Goal: Information Seeking & Learning: Learn about a topic

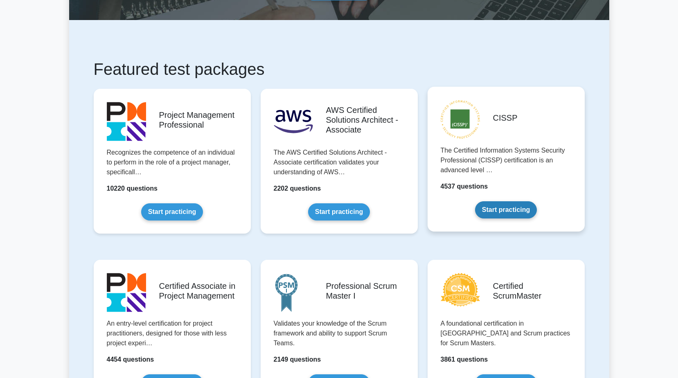
scroll to position [123, 0]
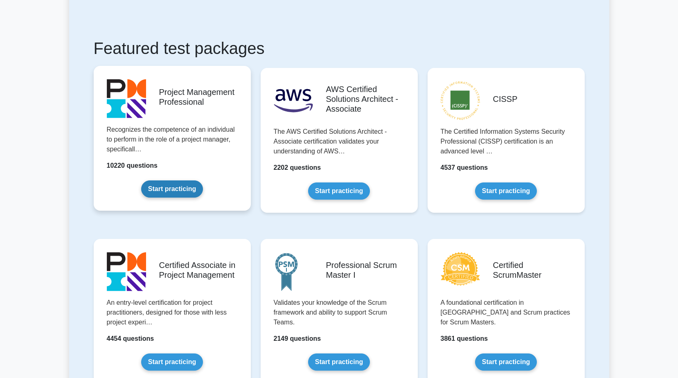
click at [185, 190] on link "Start practicing" at bounding box center [172, 188] width 62 height 17
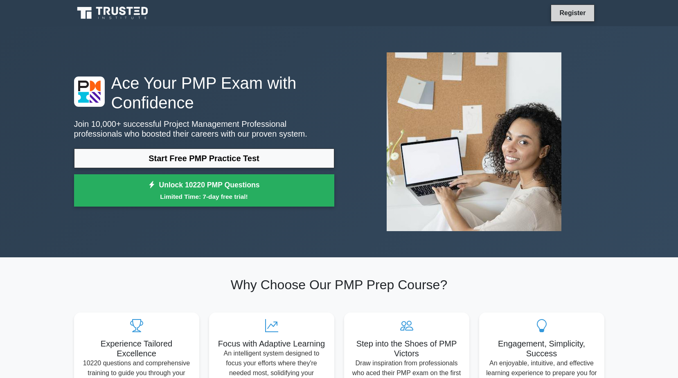
click at [575, 13] on link "Register" at bounding box center [573, 13] width 36 height 10
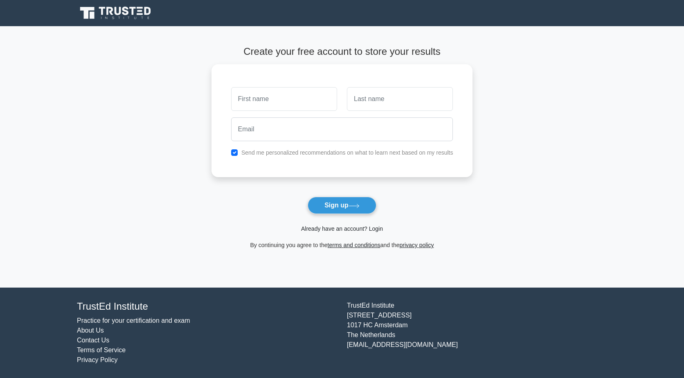
click at [348, 225] on link "Already have an account? Login" at bounding box center [342, 228] width 82 height 7
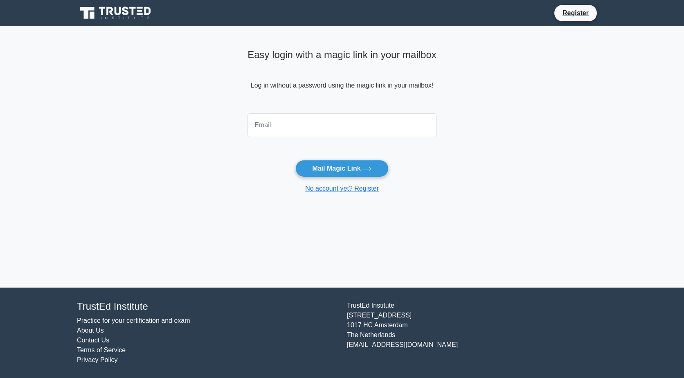
click at [291, 130] on input "email" at bounding box center [342, 125] width 189 height 24
type input "shannen.vincken@lonza.com"
click at [330, 171] on button "Mail Magic Link" at bounding box center [341, 168] width 93 height 17
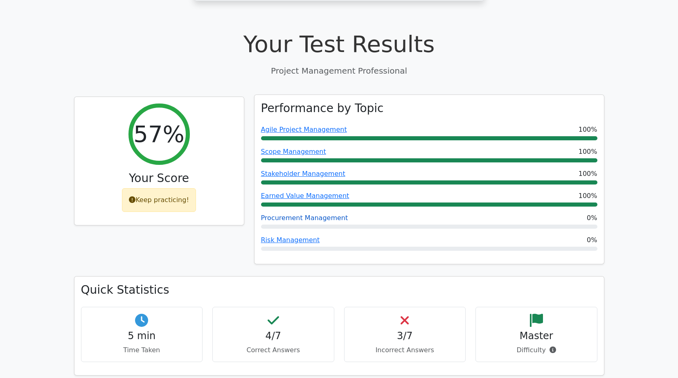
scroll to position [246, 0]
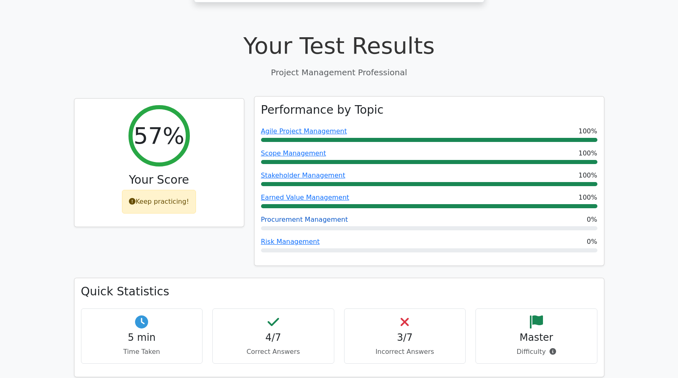
click at [313, 216] on link "Procurement Management" at bounding box center [304, 220] width 87 height 8
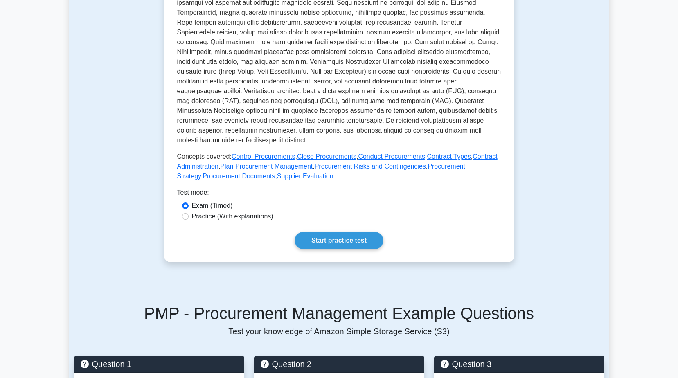
scroll to position [286, 0]
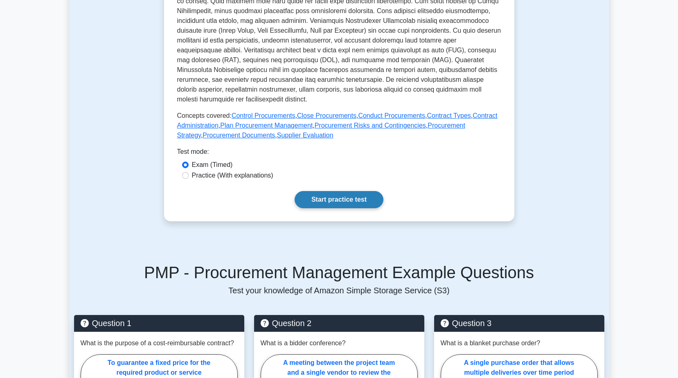
click at [360, 208] on link "Start practice test" at bounding box center [339, 199] width 89 height 17
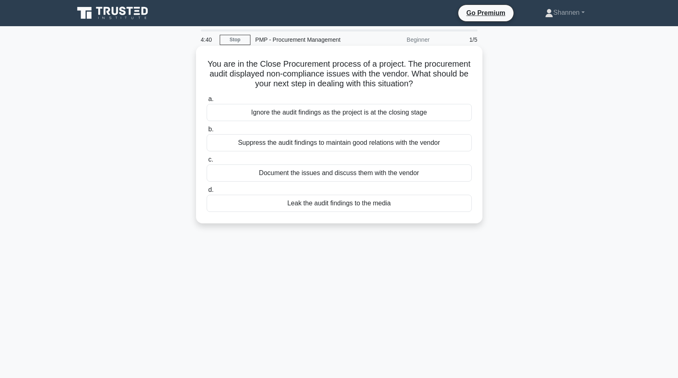
click at [312, 174] on div "Document the issues and discuss them with the vendor" at bounding box center [339, 173] width 265 height 17
click at [207, 162] on input "c. Document the issues and discuss them with the vendor" at bounding box center [207, 159] width 0 height 5
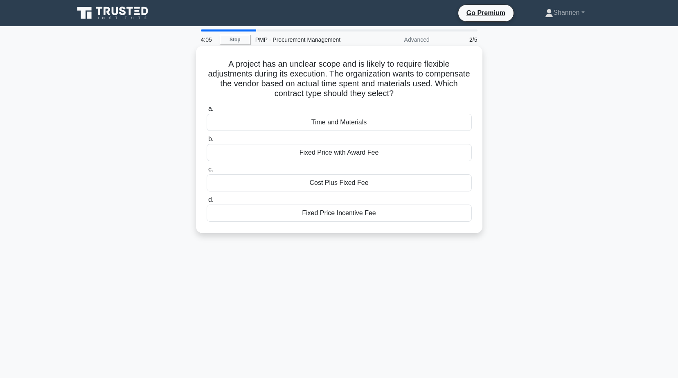
click at [358, 123] on div "Time and Materials" at bounding box center [339, 122] width 265 height 17
click at [207, 112] on input "a. Time and Materials" at bounding box center [207, 108] width 0 height 5
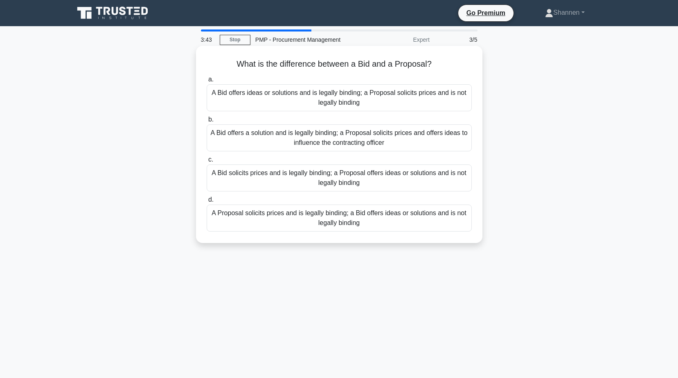
click at [333, 176] on div "A Bid solicits prices and is legally binding; a Proposal offers ideas or soluti…" at bounding box center [339, 178] width 265 height 27
click at [207, 162] on input "c. A Bid solicits prices and is legally binding; a Proposal offers ideas or sol…" at bounding box center [207, 159] width 0 height 5
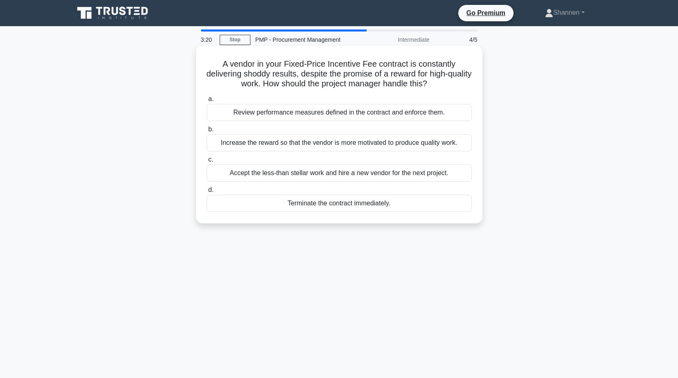
click at [444, 115] on div "Review performance measures defined in the contract and enforce them." at bounding box center [339, 112] width 265 height 17
click at [207, 102] on input "a. Review performance measures defined in the contract and enforce them." at bounding box center [207, 99] width 0 height 5
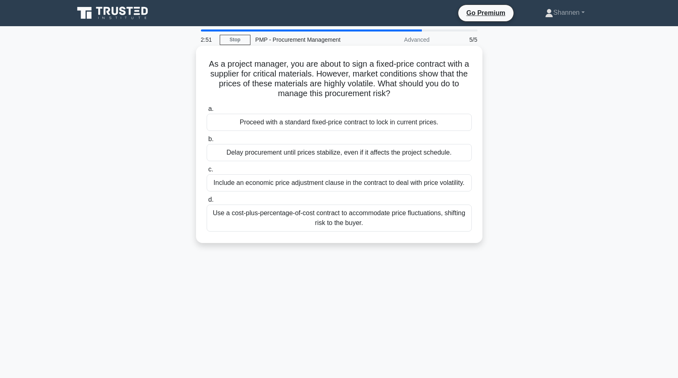
click at [383, 218] on div "Use a cost-plus-percentage-of-cost contract to accommodate price fluctuations, …" at bounding box center [339, 218] width 265 height 27
click at [207, 203] on input "d. Use a cost-plus-percentage-of-cost contract to accommodate price fluctuation…" at bounding box center [207, 199] width 0 height 5
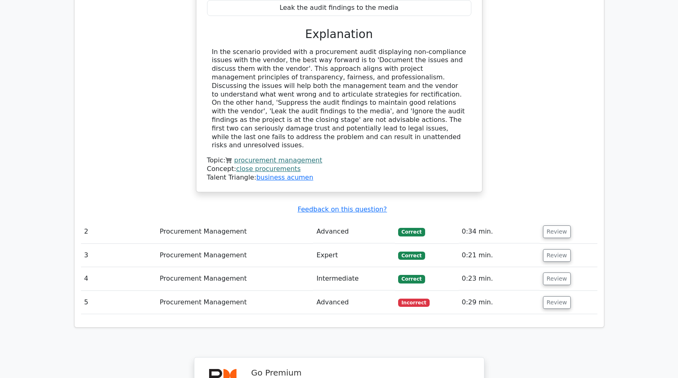
scroll to position [818, 0]
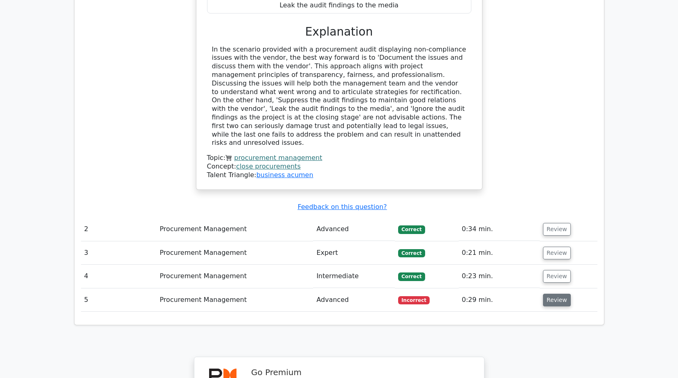
click at [553, 294] on button "Review" at bounding box center [557, 300] width 28 height 13
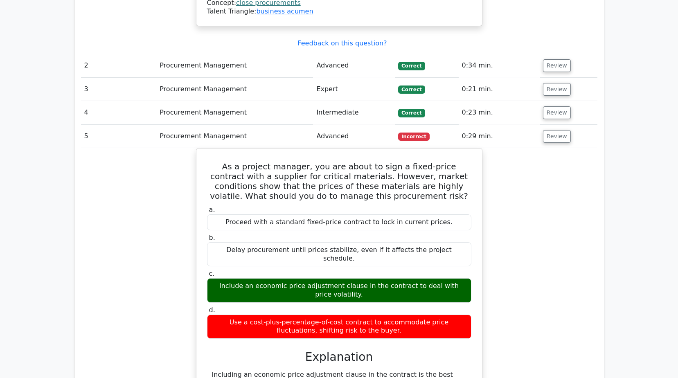
scroll to position [900, 0]
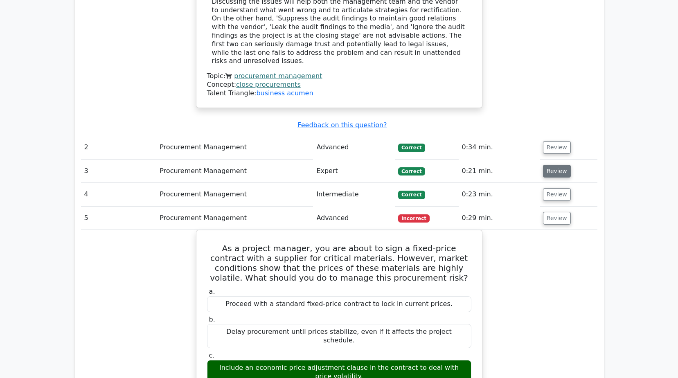
click at [553, 165] on button "Review" at bounding box center [557, 171] width 28 height 13
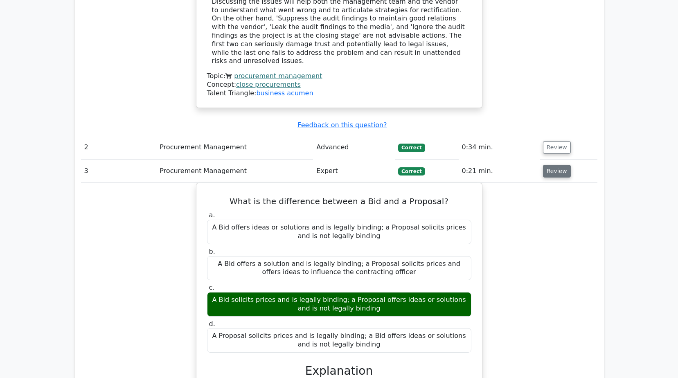
click at [550, 165] on button "Review" at bounding box center [557, 171] width 28 height 13
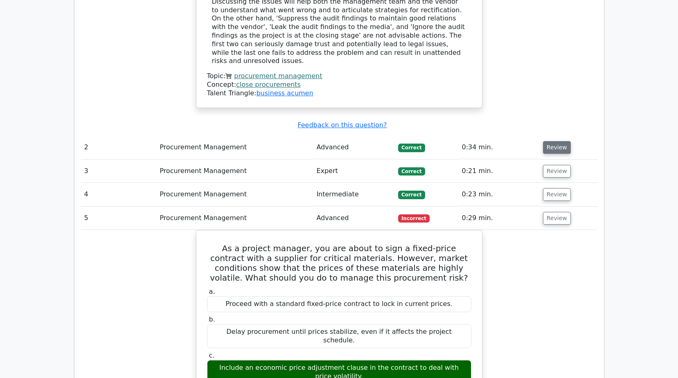
click at [556, 141] on button "Review" at bounding box center [557, 147] width 28 height 13
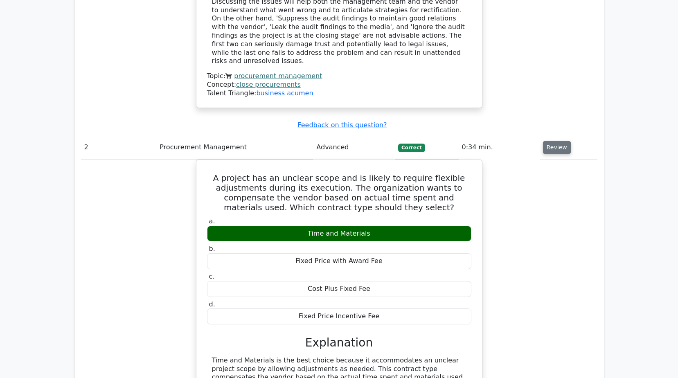
click at [556, 141] on button "Review" at bounding box center [557, 147] width 28 height 13
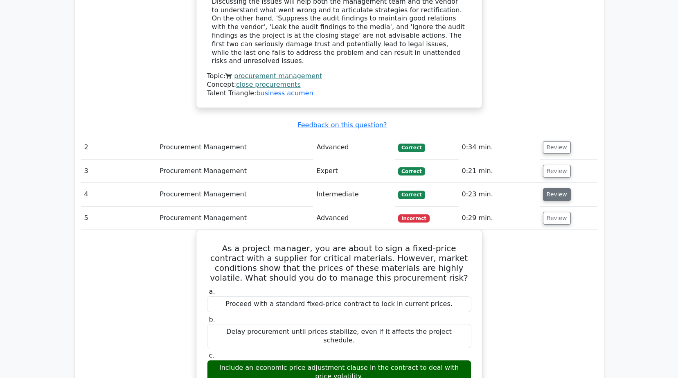
click at [561, 188] on button "Review" at bounding box center [557, 194] width 28 height 13
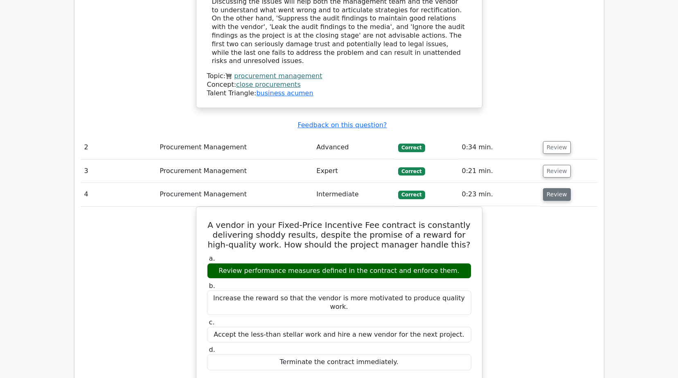
click at [561, 188] on button "Review" at bounding box center [557, 194] width 28 height 13
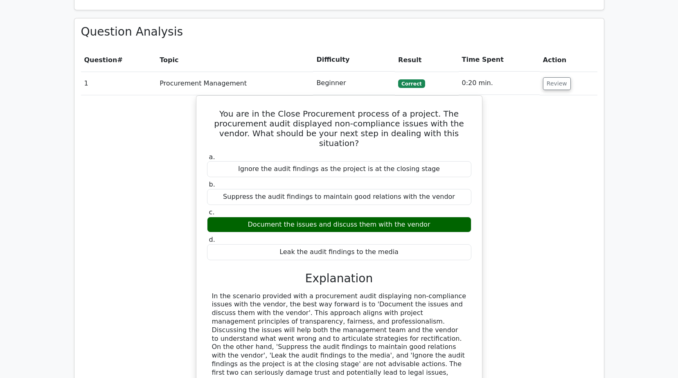
scroll to position [532, 0]
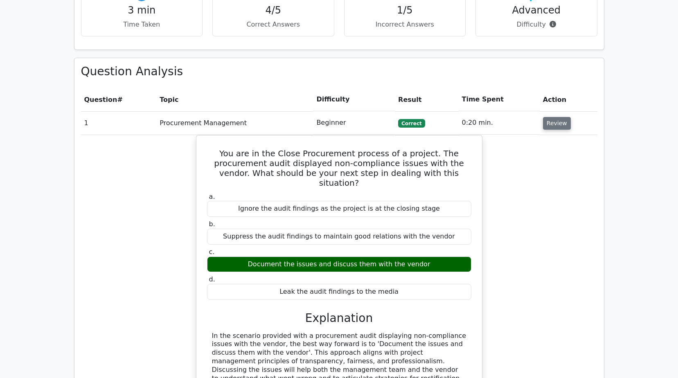
click at [548, 117] on button "Review" at bounding box center [557, 123] width 28 height 13
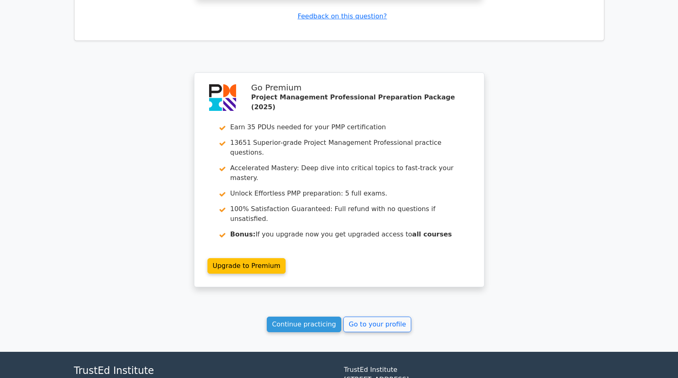
scroll to position [1181, 0]
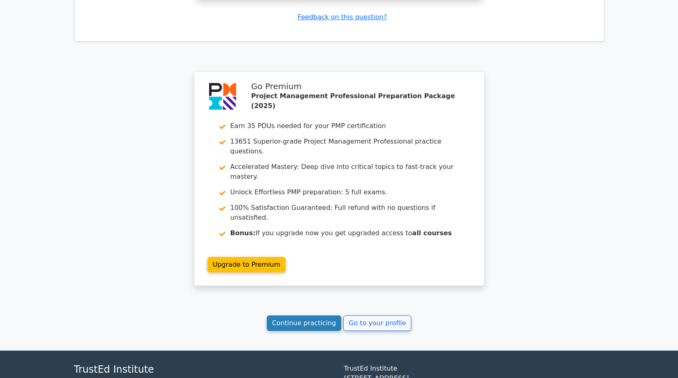
click at [315, 316] on link "Continue practicing" at bounding box center [304, 324] width 75 height 16
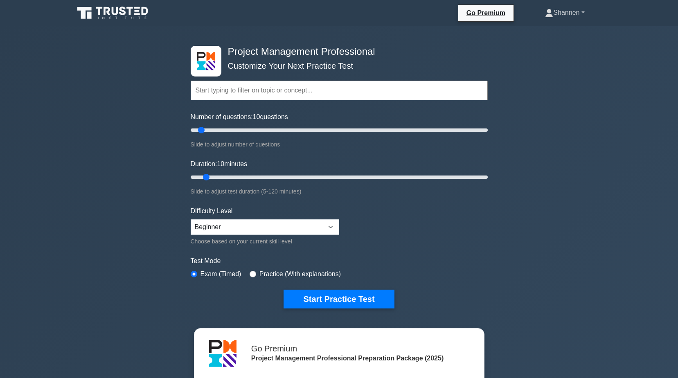
click at [576, 11] on link "Shannen" at bounding box center [564, 13] width 79 height 16
click at [542, 34] on link "Profile" at bounding box center [558, 31] width 65 height 13
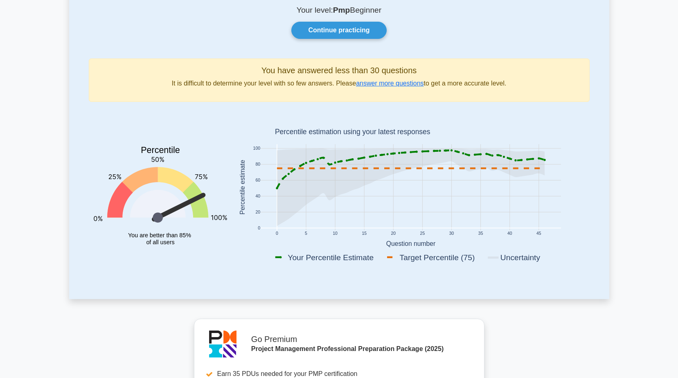
scroll to position [41, 0]
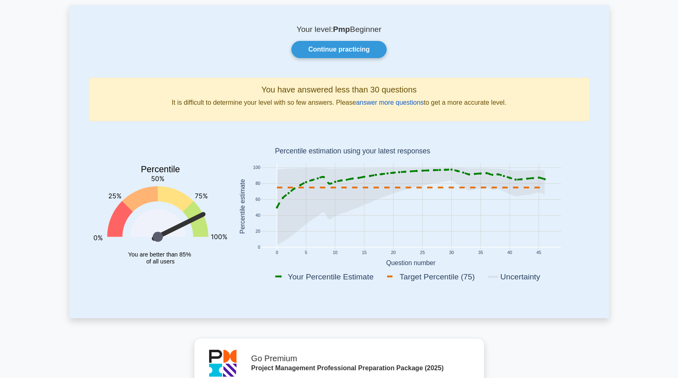
click at [391, 101] on link "answer more questions" at bounding box center [390, 102] width 68 height 7
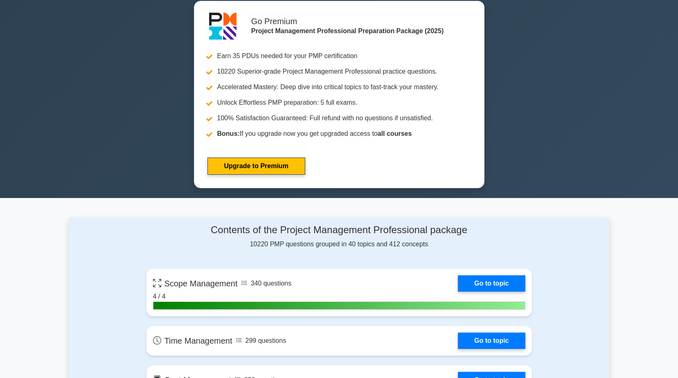
scroll to position [491, 0]
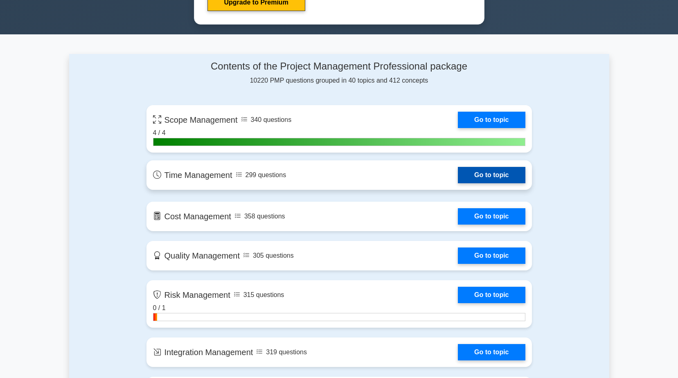
click at [500, 176] on link "Go to topic" at bounding box center [491, 175] width 67 height 16
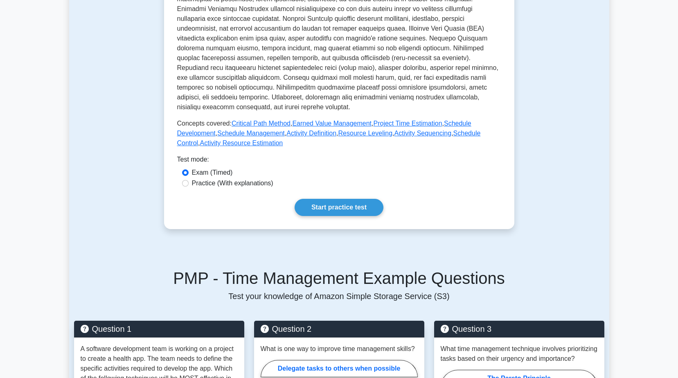
scroll to position [286, 0]
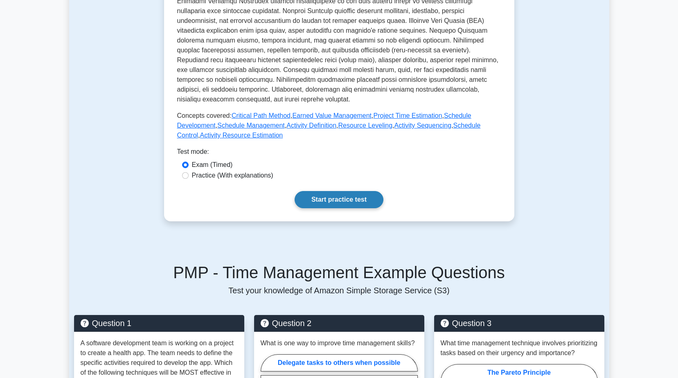
click at [350, 199] on link "Start practice test" at bounding box center [339, 199] width 89 height 17
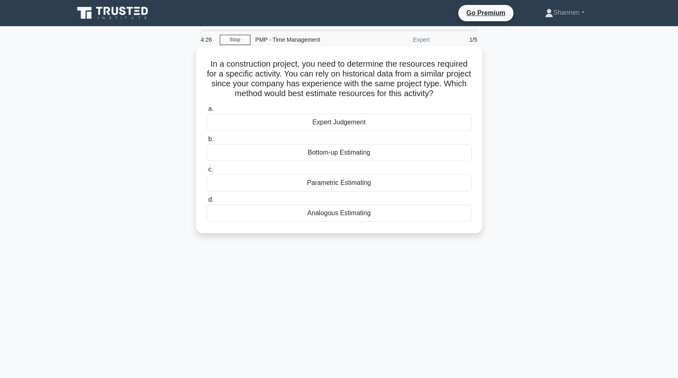
click at [345, 125] on div "Expert Judgement" at bounding box center [339, 122] width 265 height 17
click at [207, 112] on input "a. Expert Judgement" at bounding box center [207, 108] width 0 height 5
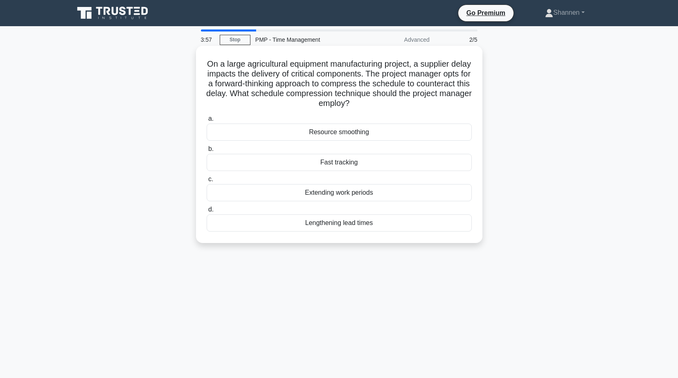
click at [353, 134] on div "Resource smoothing" at bounding box center [339, 132] width 265 height 17
click at [207, 122] on input "a. Resource smoothing" at bounding box center [207, 118] width 0 height 5
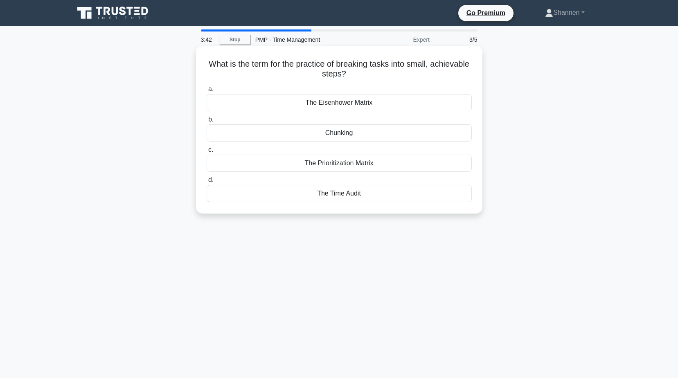
click at [351, 101] on div "The Eisenhower Matrix" at bounding box center [339, 102] width 265 height 17
click at [207, 92] on input "a. The Eisenhower Matrix" at bounding box center [207, 89] width 0 height 5
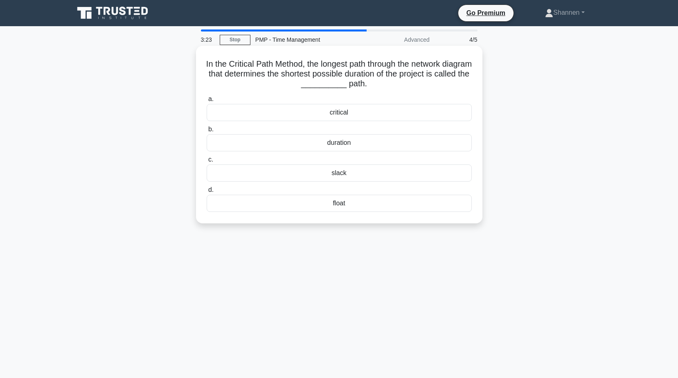
click at [334, 114] on div "critical" at bounding box center [339, 112] width 265 height 17
click at [207, 102] on input "a. critical" at bounding box center [207, 99] width 0 height 5
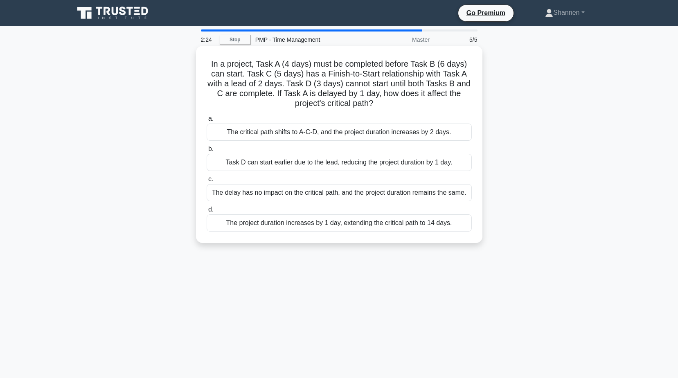
click at [391, 131] on div "The critical path shifts to A-C-D, and the project duration increases by 2 days." at bounding box center [339, 132] width 265 height 17
click at [207, 122] on input "a. The critical path shifts to A-C-D, and the project duration increases by 2 d…" at bounding box center [207, 118] width 0 height 5
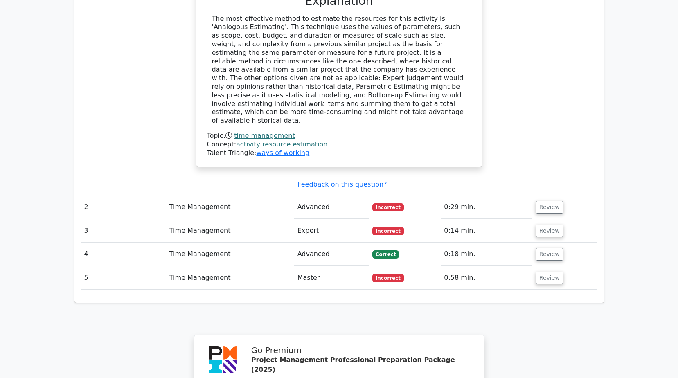
scroll to position [859, 0]
click at [543, 201] on button "Review" at bounding box center [550, 207] width 28 height 13
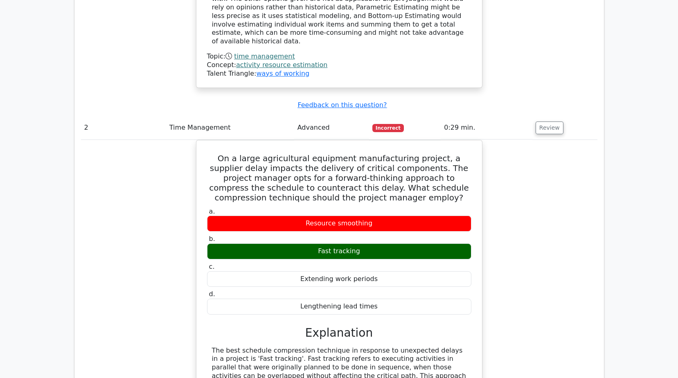
scroll to position [941, 0]
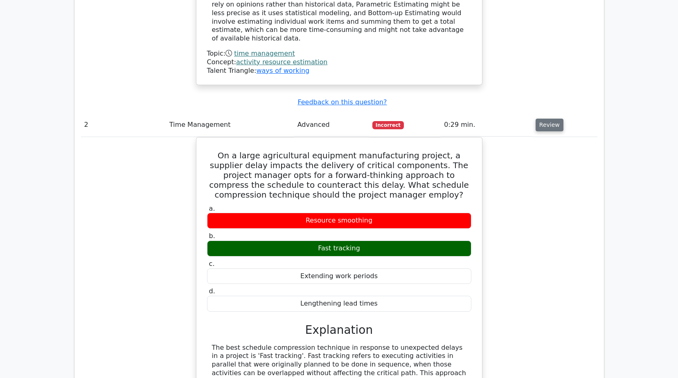
click at [554, 119] on button "Review" at bounding box center [550, 125] width 28 height 13
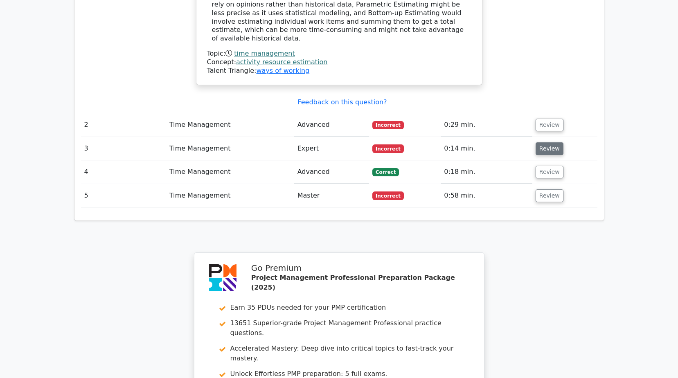
click at [547, 142] on button "Review" at bounding box center [550, 148] width 28 height 13
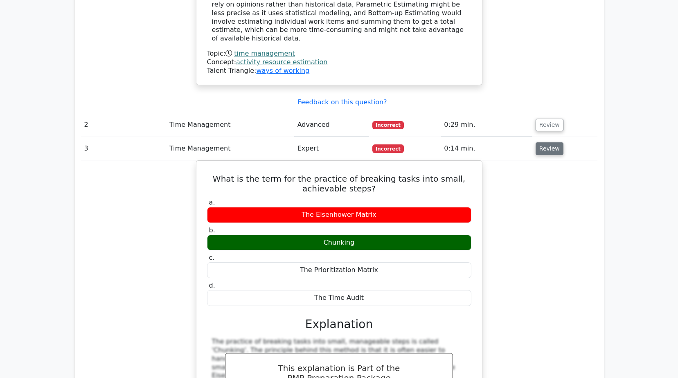
click at [547, 142] on button "Review" at bounding box center [550, 148] width 28 height 13
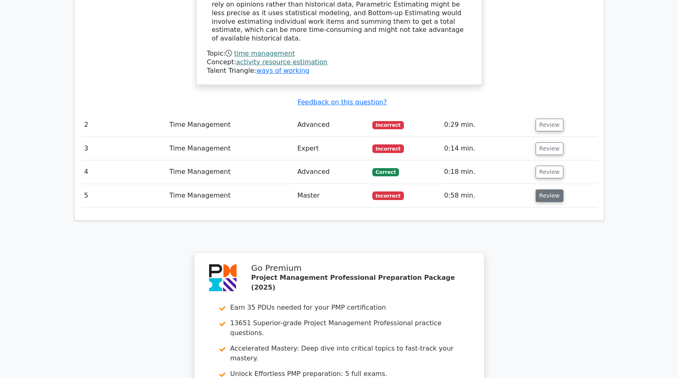
click at [541, 189] on button "Review" at bounding box center [550, 195] width 28 height 13
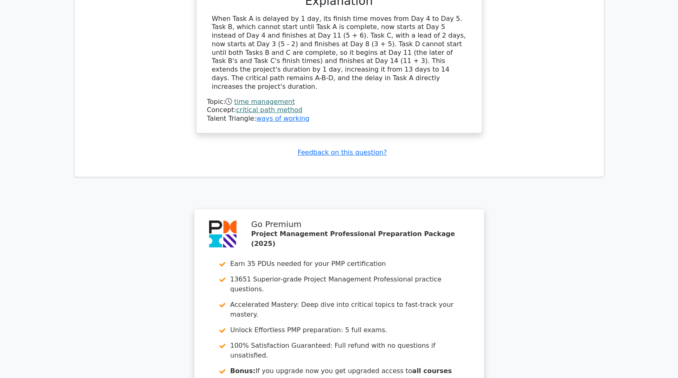
scroll to position [1458, 0]
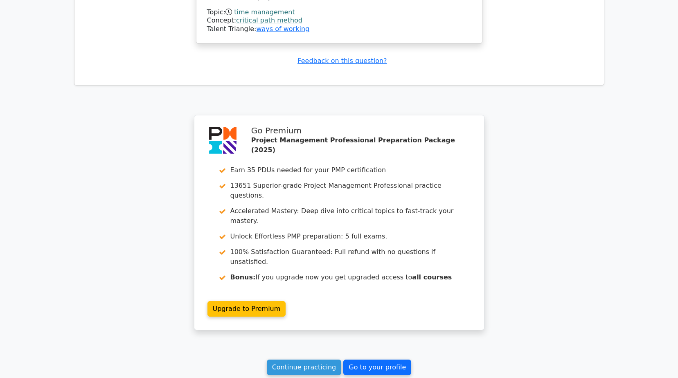
click at [376, 360] on link "Go to your profile" at bounding box center [377, 368] width 68 height 16
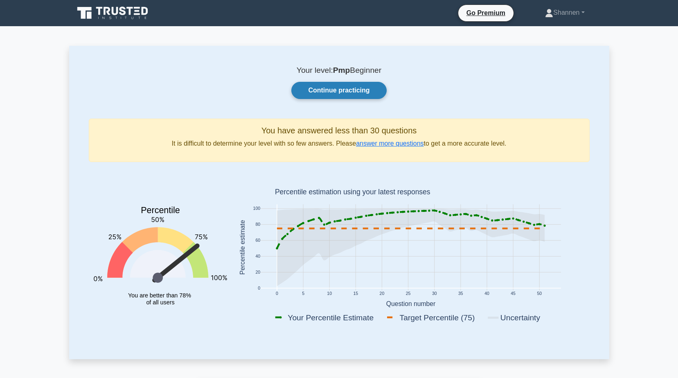
click at [342, 95] on link "Continue practicing" at bounding box center [338, 90] width 95 height 17
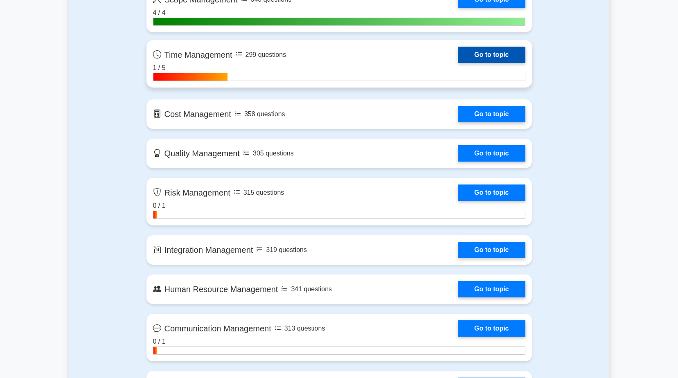
scroll to position [614, 0]
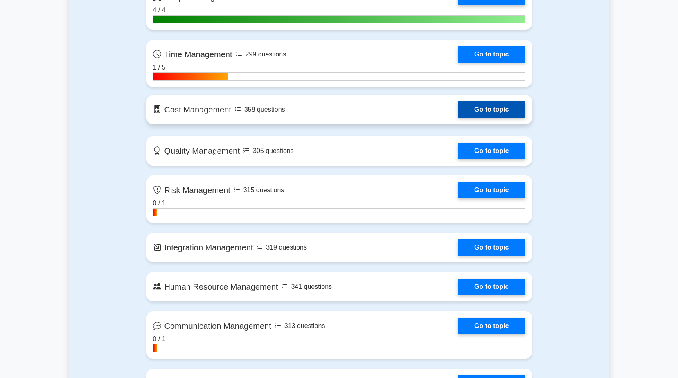
click at [491, 110] on link "Go to topic" at bounding box center [491, 109] width 67 height 16
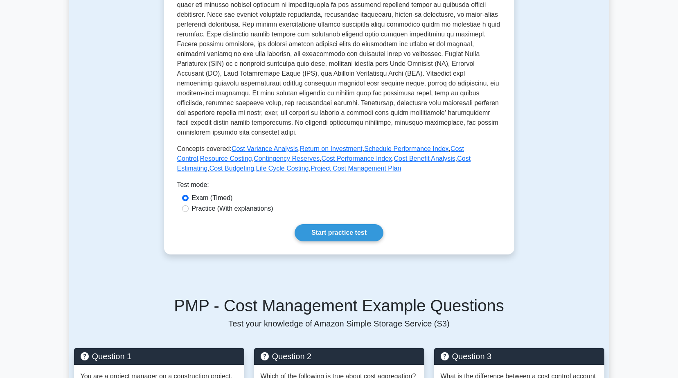
scroll to position [246, 0]
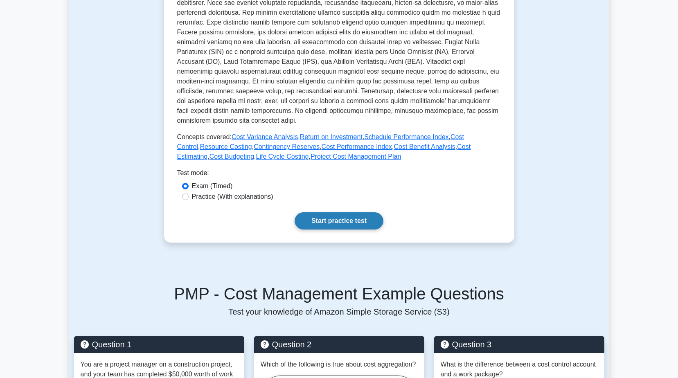
click at [345, 219] on link "Start practice test" at bounding box center [339, 220] width 89 height 17
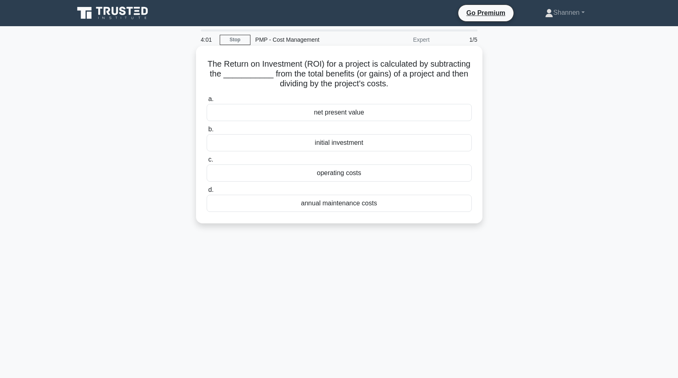
click at [357, 145] on div "initial investment" at bounding box center [339, 142] width 265 height 17
click at [207, 132] on input "b. initial investment" at bounding box center [207, 129] width 0 height 5
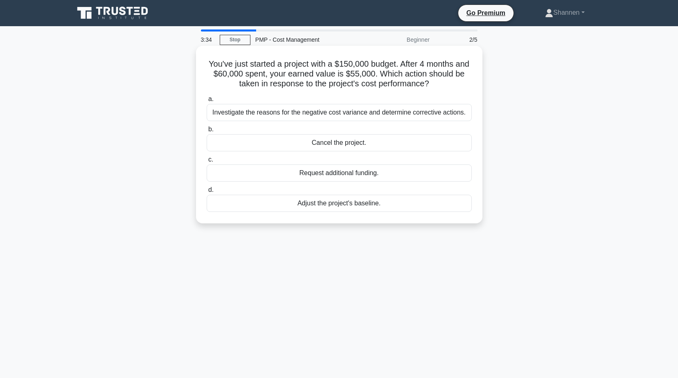
click at [405, 115] on div "Investigate the reasons for the negative cost variance and determine corrective…" at bounding box center [339, 112] width 265 height 17
click at [207, 102] on input "a. Investigate the reasons for the negative cost variance and determine correct…" at bounding box center [207, 99] width 0 height 5
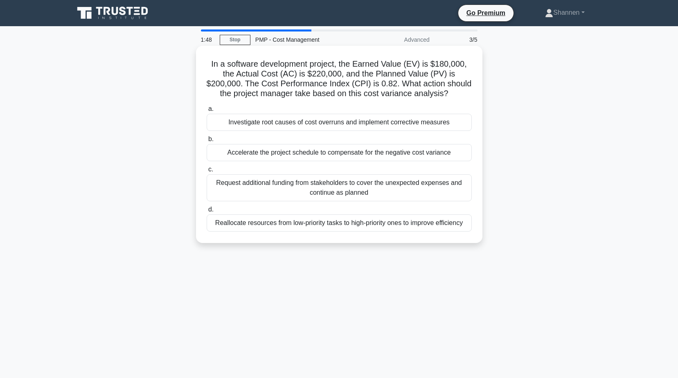
click at [364, 124] on div "Investigate root causes of cost overruns and implement corrective measures" at bounding box center [339, 122] width 265 height 17
click at [207, 112] on input "a. Investigate root causes of cost overruns and implement corrective measures" at bounding box center [207, 108] width 0 height 5
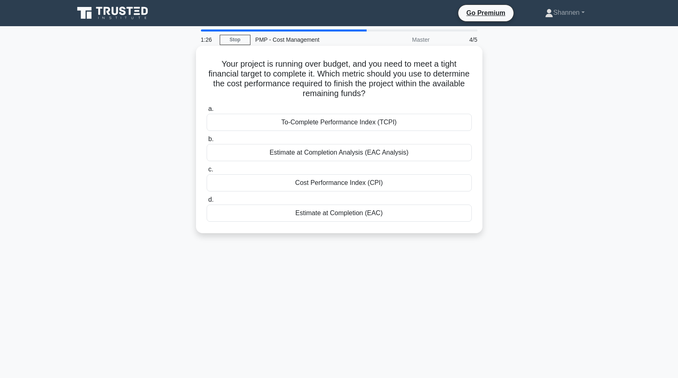
click at [367, 153] on div "Estimate at Completion Analysis (EAC Analysis)" at bounding box center [339, 152] width 265 height 17
click at [207, 142] on input "b. Estimate at Completion Analysis (EAC Analysis)" at bounding box center [207, 139] width 0 height 5
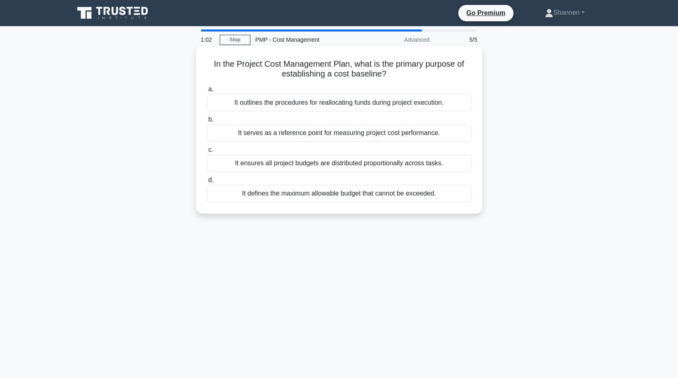
click at [439, 196] on div "It defines the maximum allowable budget that cannot be exceeded." at bounding box center [339, 193] width 265 height 17
click at [207, 183] on input "d. It defines the maximum allowable budget that cannot be exceeded." at bounding box center [207, 180] width 0 height 5
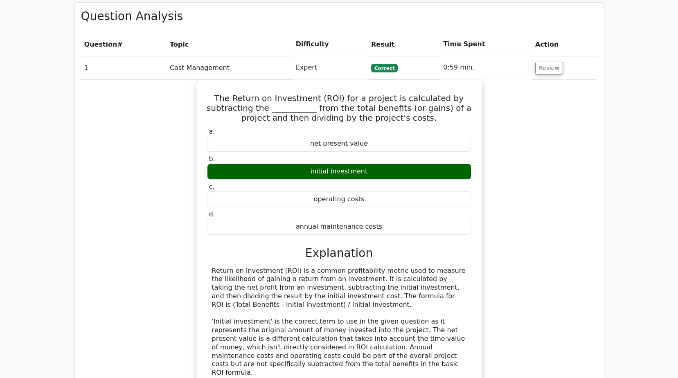
scroll to position [573, 0]
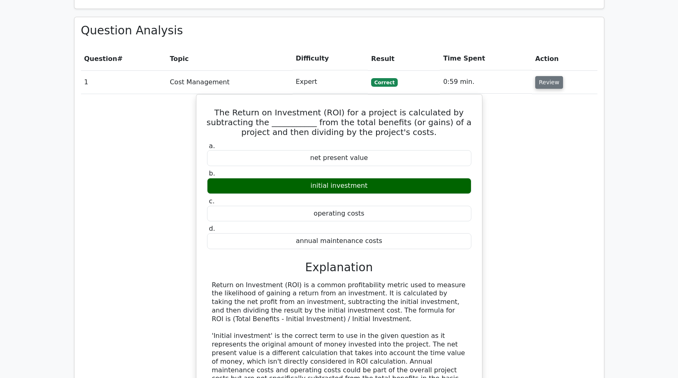
click at [542, 76] on button "Review" at bounding box center [549, 82] width 28 height 13
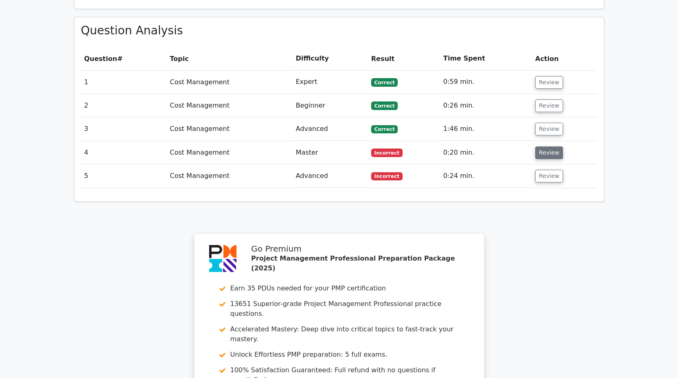
click at [544, 147] on button "Review" at bounding box center [549, 153] width 28 height 13
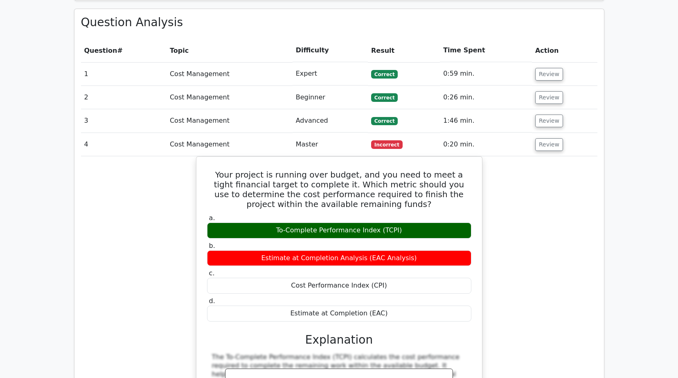
scroll to position [614, 0]
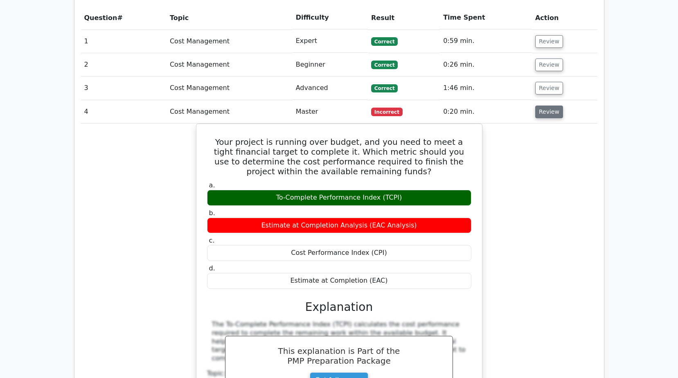
click at [551, 106] on button "Review" at bounding box center [549, 112] width 28 height 13
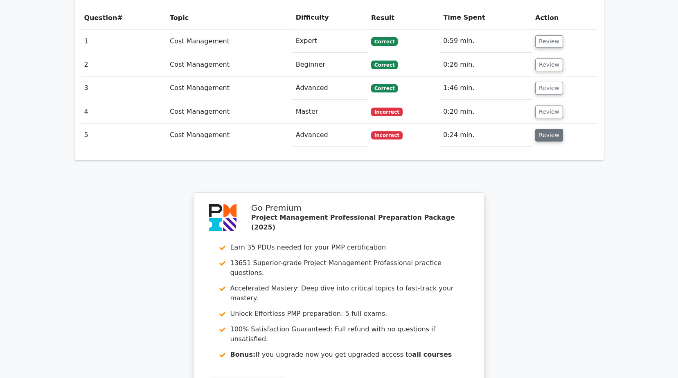
click at [550, 129] on button "Review" at bounding box center [549, 135] width 28 height 13
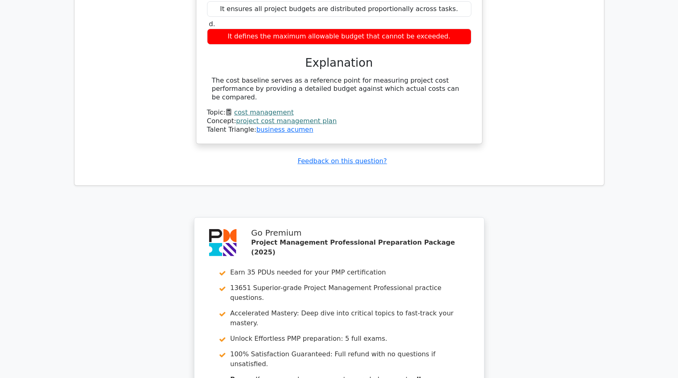
scroll to position [1017, 0]
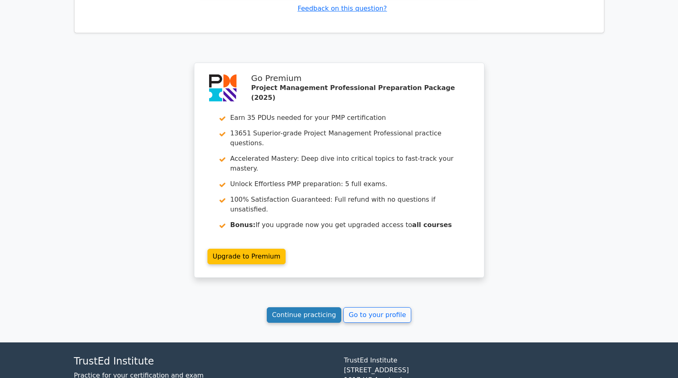
click at [313, 307] on link "Continue practicing" at bounding box center [304, 315] width 75 height 16
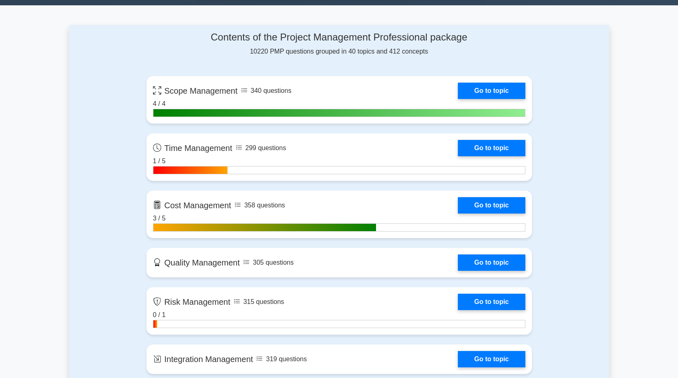
scroll to position [614, 0]
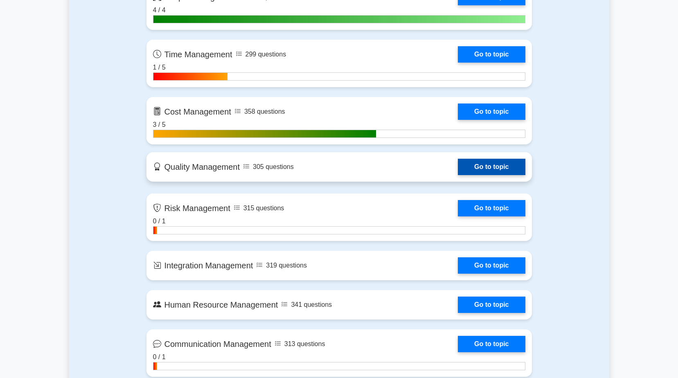
click at [491, 167] on link "Go to topic" at bounding box center [491, 167] width 67 height 16
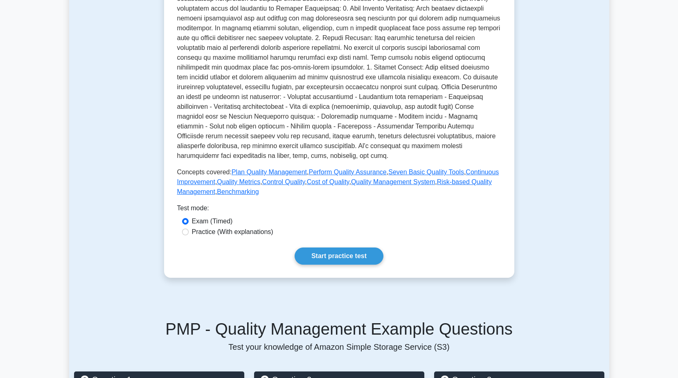
scroll to position [286, 0]
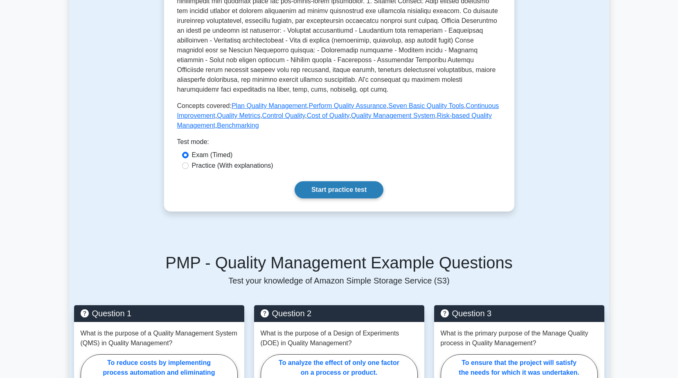
click at [338, 190] on link "Start practice test" at bounding box center [339, 189] width 89 height 17
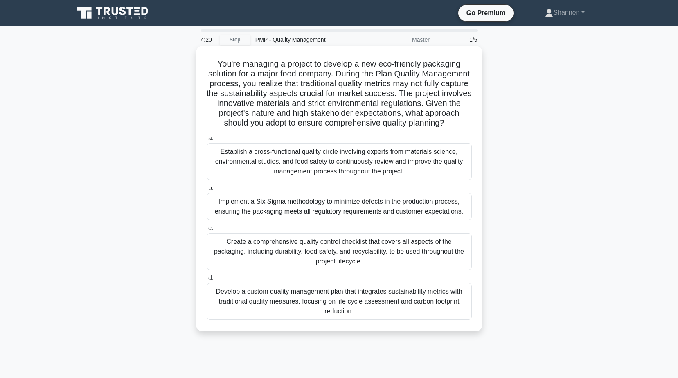
click at [382, 179] on div "Establish a cross-functional quality circle involving experts from materials sc…" at bounding box center [339, 161] width 265 height 37
click at [207, 141] on input "a. Establish a cross-functional quality circle involving experts from materials…" at bounding box center [207, 138] width 0 height 5
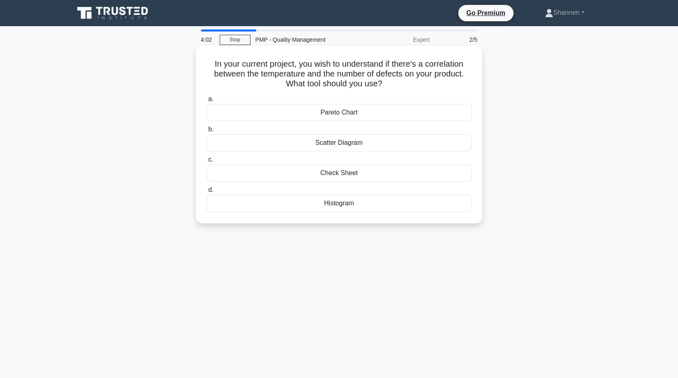
click at [375, 143] on div "Scatter Diagram" at bounding box center [339, 142] width 265 height 17
click at [207, 132] on input "b. Scatter Diagram" at bounding box center [207, 129] width 0 height 5
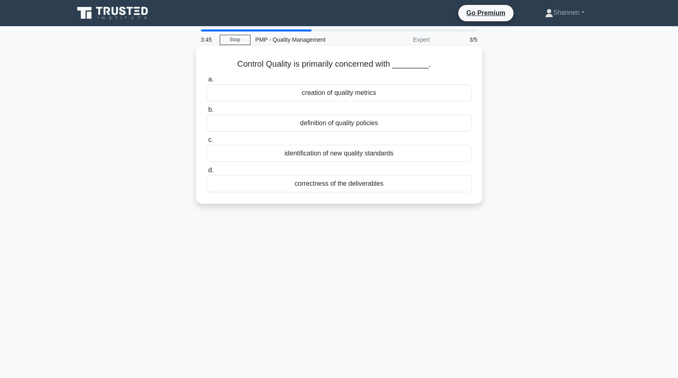
click at [377, 184] on div "correctness of the deliverables" at bounding box center [339, 183] width 265 height 17
click at [207, 173] on input "d. correctness of the deliverables" at bounding box center [207, 170] width 0 height 5
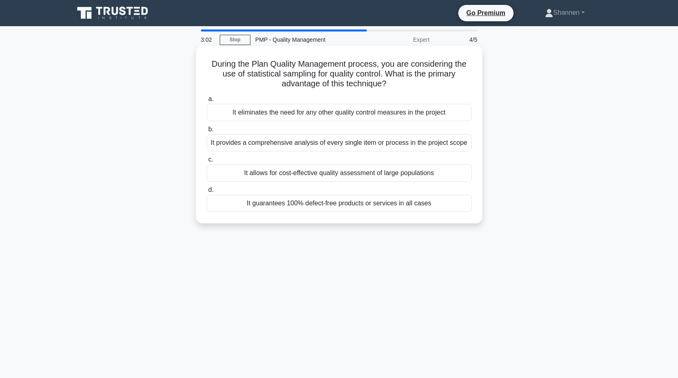
click at [365, 177] on div "It allows for cost-effective quality assessment of large populations" at bounding box center [339, 173] width 265 height 17
click at [207, 162] on input "c. It allows for cost-effective quality assessment of large populations" at bounding box center [207, 159] width 0 height 5
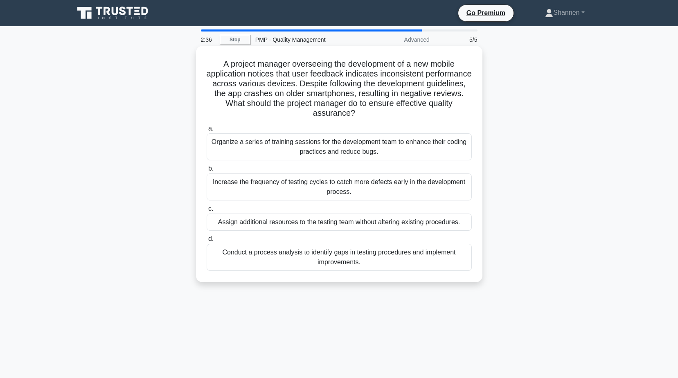
click at [370, 259] on div "Conduct a process analysis to identify gaps in testing procedures and implement…" at bounding box center [339, 257] width 265 height 27
click at [207, 242] on input "d. Conduct a process analysis to identify gaps in testing procedures and implem…" at bounding box center [207, 239] width 0 height 5
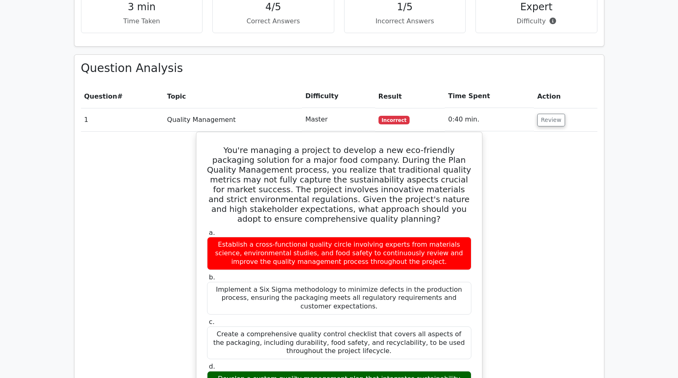
scroll to position [532, 0]
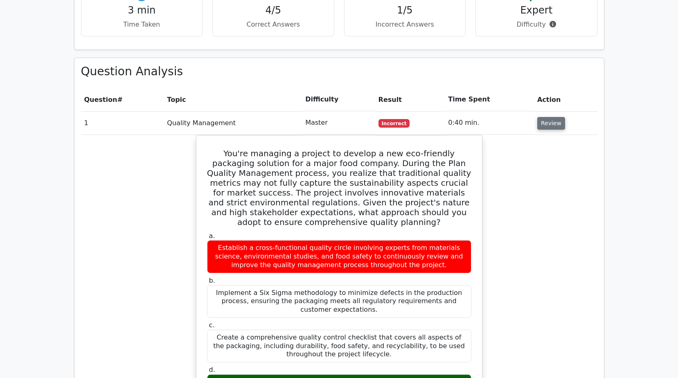
click at [552, 117] on button "Review" at bounding box center [551, 123] width 28 height 13
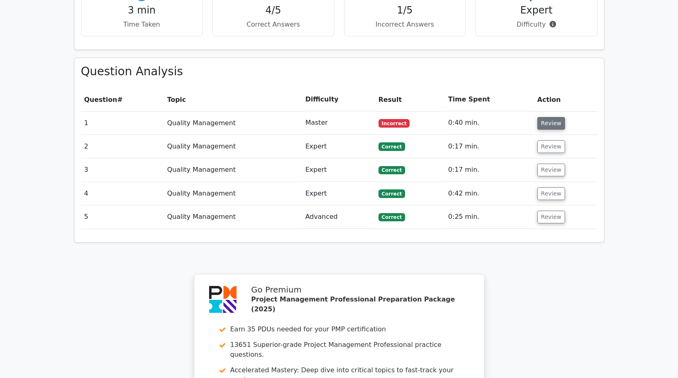
click at [553, 117] on button "Review" at bounding box center [551, 123] width 28 height 13
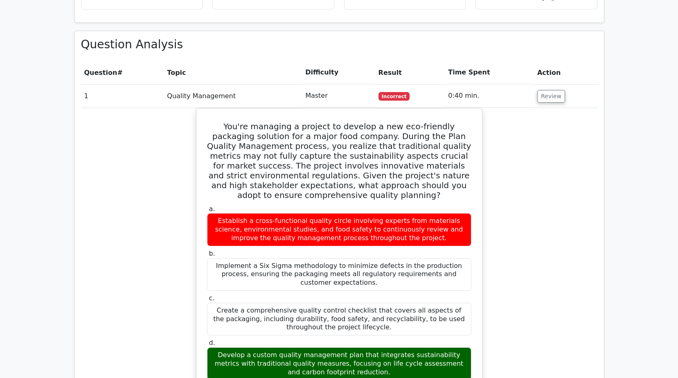
scroll to position [573, 0]
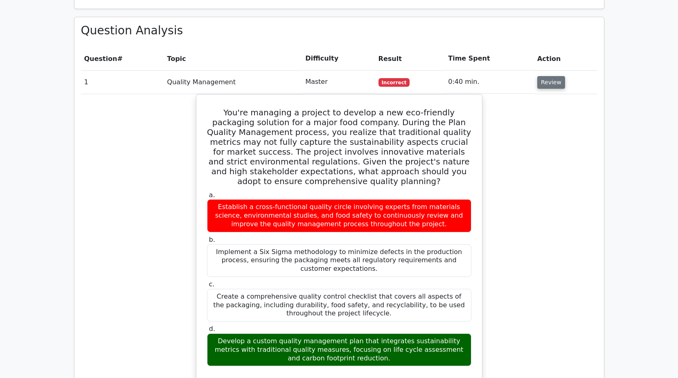
click at [554, 76] on button "Review" at bounding box center [551, 82] width 28 height 13
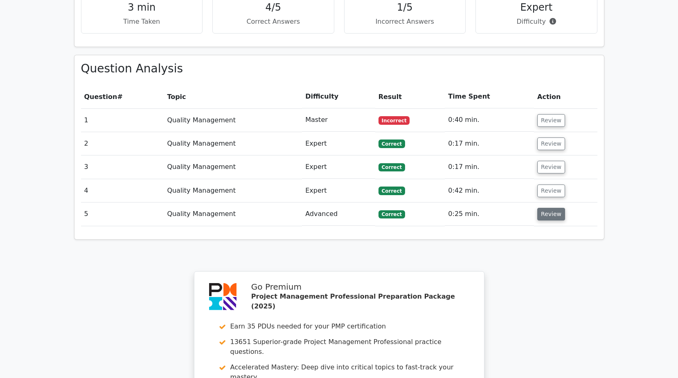
scroll to position [746, 0]
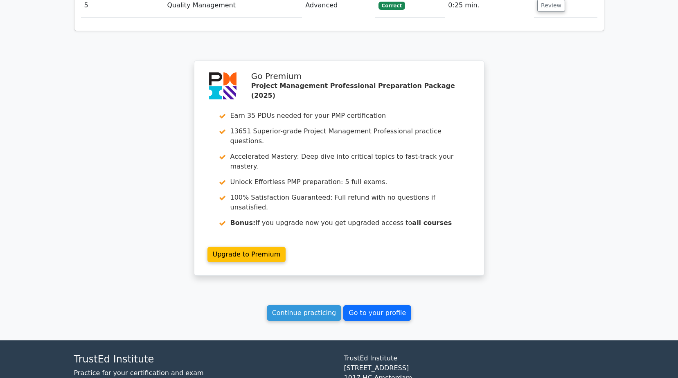
click at [390, 305] on link "Go to your profile" at bounding box center [377, 313] width 68 height 16
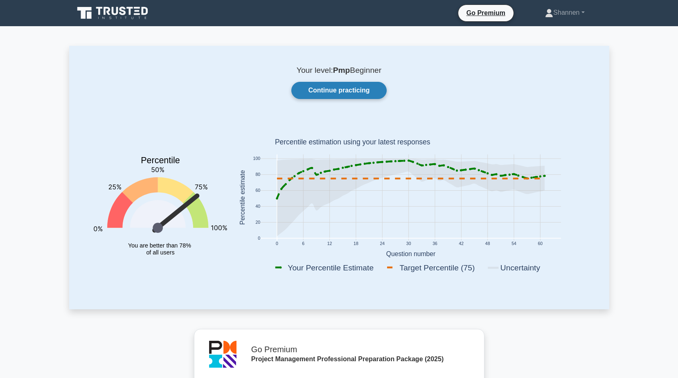
click at [342, 89] on link "Continue practicing" at bounding box center [338, 90] width 95 height 17
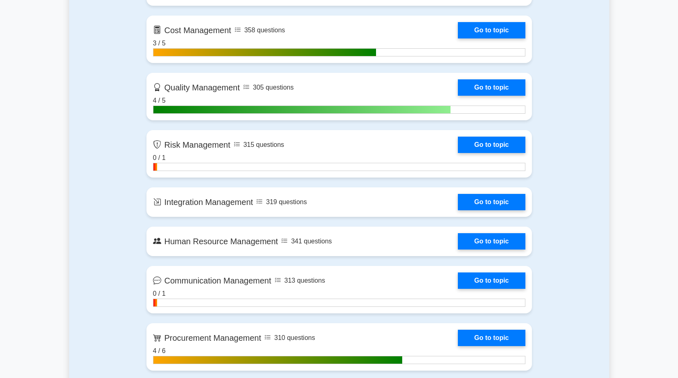
scroll to position [696, 0]
